Goal: Task Accomplishment & Management: Manage account settings

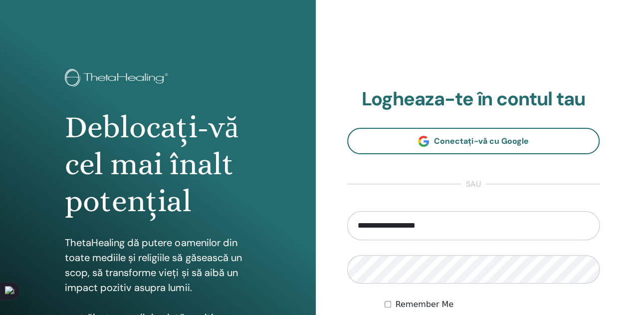
scroll to position [164, 0]
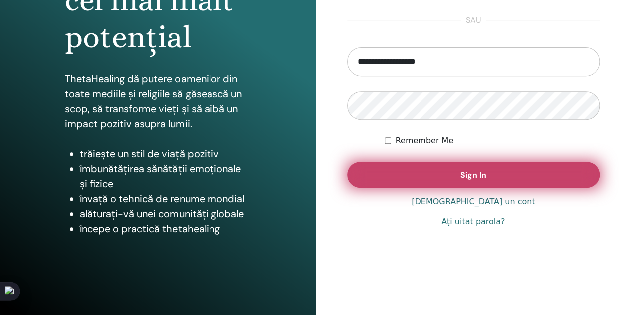
click at [477, 178] on span "Sign In" at bounding box center [474, 175] width 26 height 10
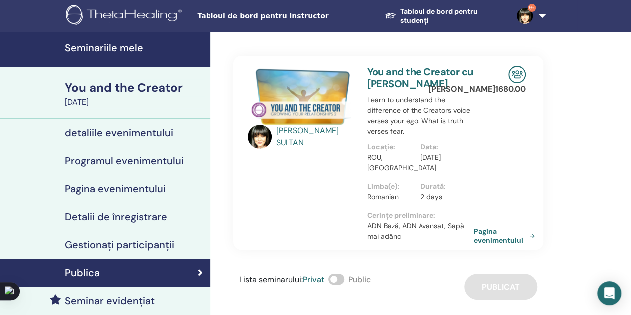
click at [132, 244] on h4 "Gestionați participanții" at bounding box center [119, 244] width 109 height 12
click at [124, 48] on h4 "Seminariile mele" at bounding box center [135, 48] width 140 height 12
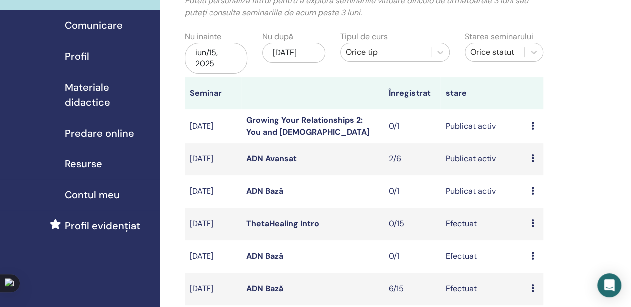
scroll to position [100, 0]
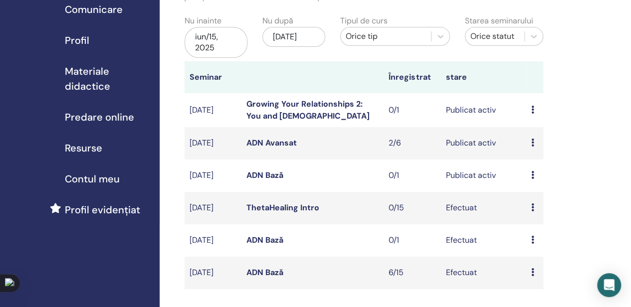
click at [532, 144] on icon at bounding box center [532, 143] width 3 height 8
click at [294, 141] on link "ADN Avansat" at bounding box center [271, 143] width 50 height 10
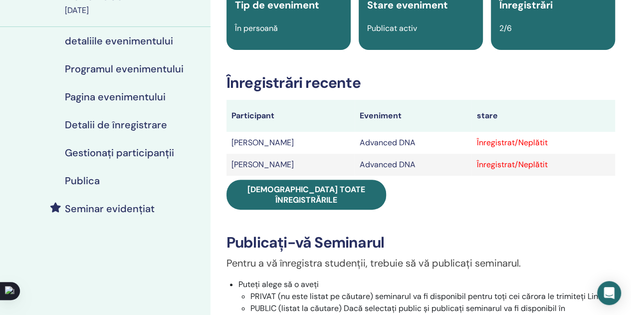
scroll to position [100, 0]
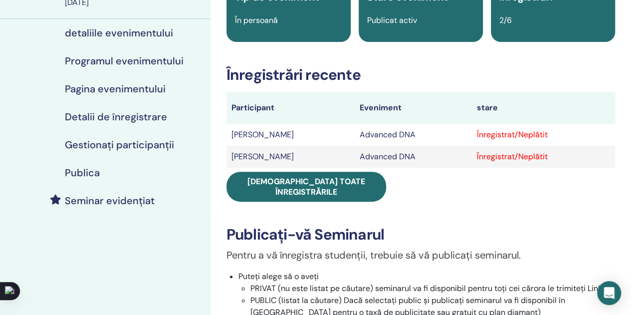
click at [572, 134] on div "Înregistrat/Neplătit" at bounding box center [543, 135] width 134 height 12
click at [131, 139] on h4 "Gestionați participanții" at bounding box center [119, 145] width 109 height 12
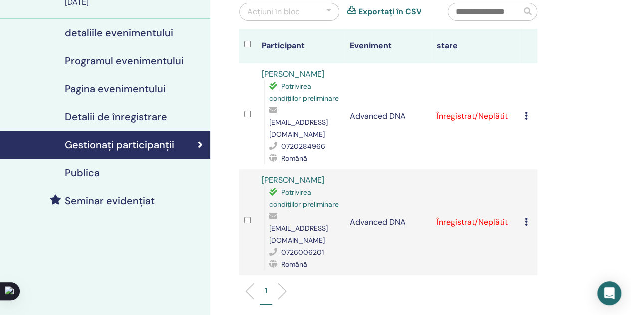
click at [528, 115] on div "Anulează înregistrarea Nu auto-certificați Marcați ca plătit Marcați ca neplăti…" at bounding box center [528, 116] width 7 height 12
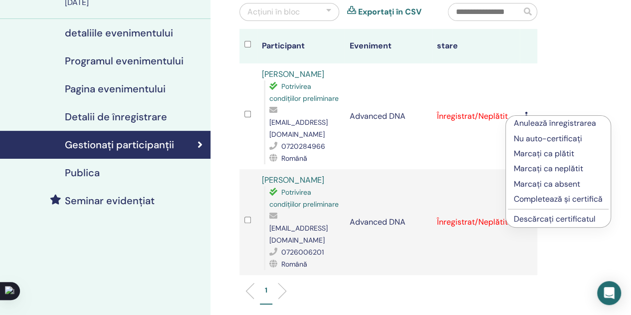
click at [553, 198] on p "Completează și certifică" at bounding box center [558, 199] width 89 height 12
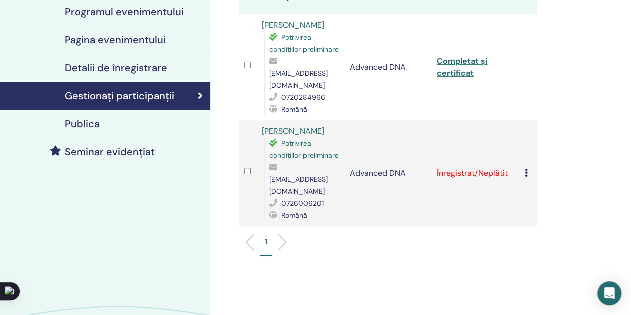
scroll to position [150, 0]
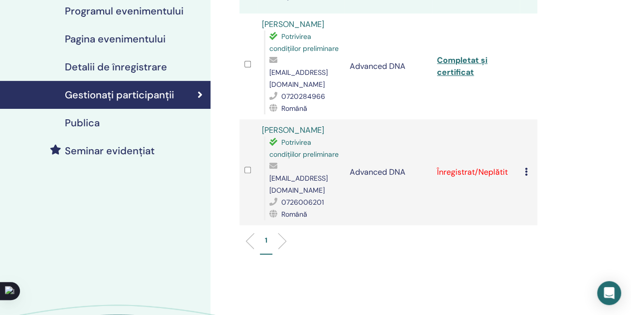
click at [527, 173] on icon at bounding box center [526, 172] width 3 height 8
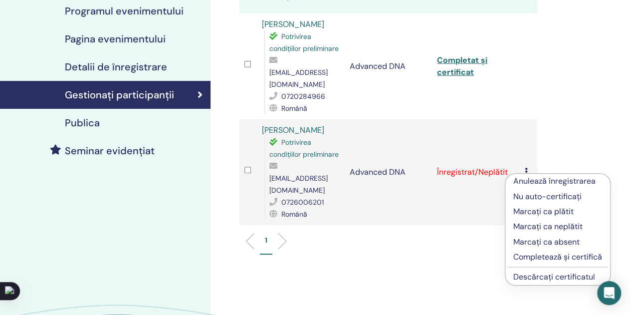
click at [565, 257] on p "Completează și certifică" at bounding box center [557, 257] width 89 height 12
